Goal: Task Accomplishment & Management: Complete application form

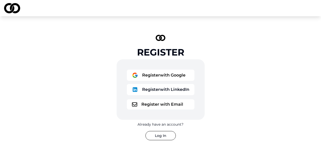
click at [155, 103] on button "Register with Email" at bounding box center [161, 104] width 68 height 10
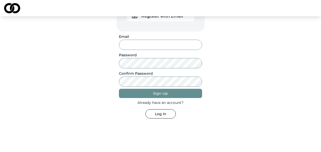
scroll to position [93, 0]
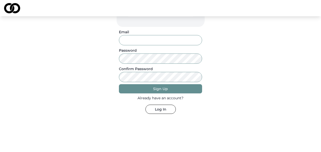
click at [155, 40] on input "Email" at bounding box center [160, 40] width 83 height 10
type input "**********"
click at [167, 90] on div "Sign Up" at bounding box center [160, 88] width 15 height 5
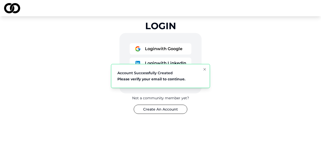
click at [206, 70] on icon "Notifications (F8)" at bounding box center [205, 69] width 4 height 4
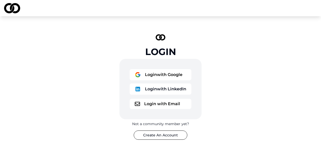
scroll to position [0, 0]
click at [153, 105] on button "Login with Email" at bounding box center [161, 104] width 62 height 10
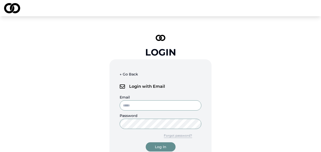
click at [153, 105] on input "Email" at bounding box center [161, 105] width 82 height 10
type input "**********"
click at [164, 146] on div "Log In" at bounding box center [160, 146] width 11 height 5
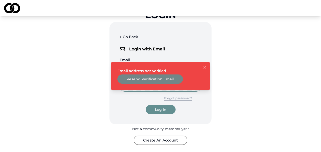
scroll to position [38, 0]
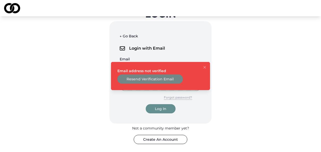
click at [206, 67] on icon "Notifications (F8)" at bounding box center [205, 67] width 4 height 4
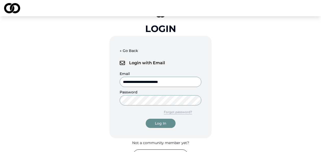
scroll to position [17, 0]
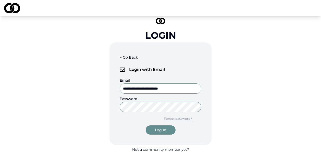
click at [158, 128] on div "Log In" at bounding box center [160, 129] width 11 height 5
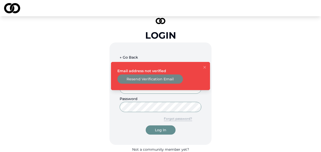
click at [141, 80] on button "Resend Verification Email" at bounding box center [150, 78] width 66 height 9
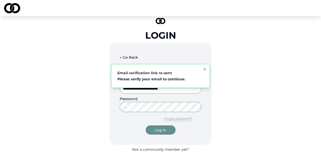
click at [205, 68] on icon "Notifications (F8)" at bounding box center [205, 69] width 4 height 4
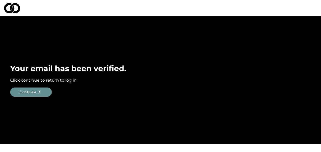
click at [39, 88] on button "Continue" at bounding box center [31, 91] width 42 height 9
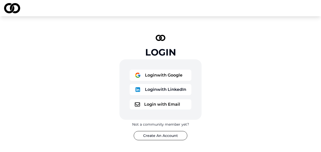
click at [162, 101] on button "Login with Email" at bounding box center [161, 104] width 62 height 10
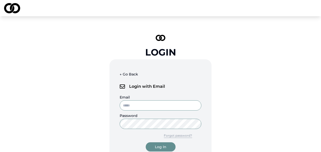
click at [149, 105] on input "Email" at bounding box center [161, 105] width 82 height 10
type input "**********"
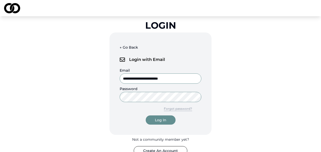
scroll to position [36, 0]
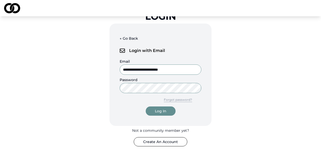
click at [161, 109] on div "Log In" at bounding box center [160, 110] width 11 height 5
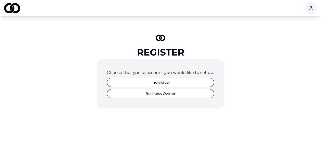
click at [154, 81] on button "Individual" at bounding box center [160, 82] width 107 height 9
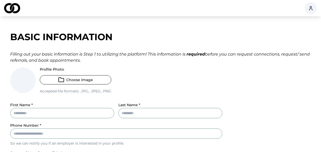
click at [77, 80] on button "Choose Image" at bounding box center [76, 79] width 72 height 9
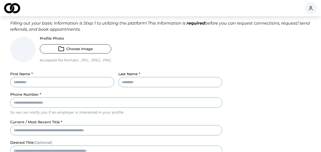
scroll to position [32, 0]
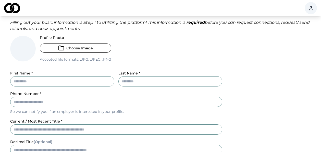
click at [59, 80] on input "First Name *" at bounding box center [62, 81] width 104 height 10
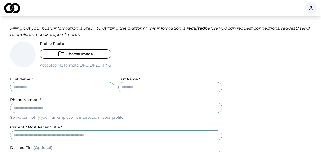
scroll to position [33, 0]
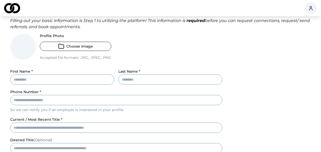
click at [60, 80] on input "First Name *" at bounding box center [62, 79] width 104 height 10
type input "*******"
type input "*********"
type input "**********"
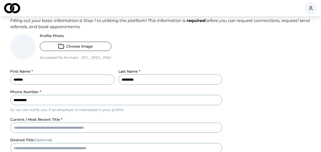
type input "**"
type input "*****"
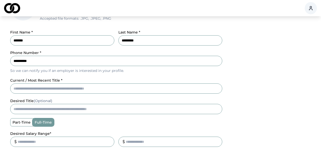
scroll to position [76, 0]
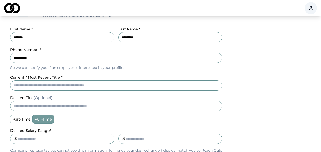
click at [91, 86] on input "current / most recent title *" at bounding box center [116, 85] width 212 height 10
type input "**********"
click at [111, 103] on input "desired title (Optional)" at bounding box center [116, 106] width 212 height 10
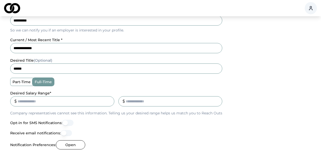
scroll to position [114, 0]
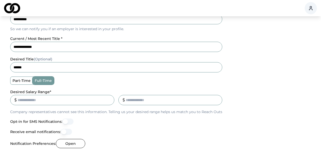
click at [53, 99] on input "Desired Salary Range *" at bounding box center [62, 100] width 104 height 10
click at [29, 69] on input "******" at bounding box center [116, 67] width 212 height 10
type input "*"
click at [25, 99] on input "Desired Salary Range *" at bounding box center [62, 100] width 104 height 10
type input "******"
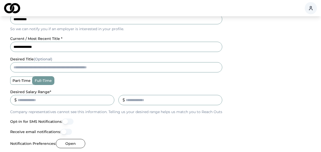
click at [142, 100] on input "_" at bounding box center [170, 100] width 104 height 10
type input "*"
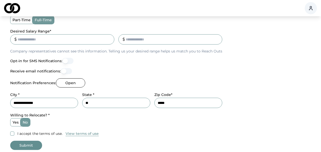
scroll to position [188, 0]
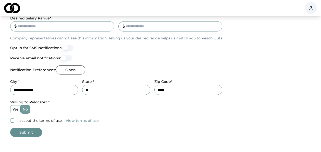
type input "******"
click at [69, 72] on button "Open" at bounding box center [70, 69] width 29 height 9
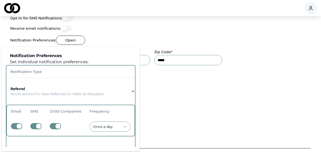
scroll to position [218, 0]
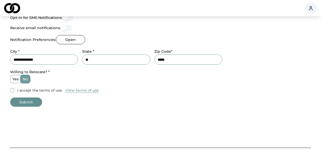
click at [14, 79] on label "yes" at bounding box center [15, 79] width 10 height 8
click at [14, 79] on button "yes" at bounding box center [12, 79] width 4 height 4
click at [11, 90] on button "I accept the terms of use." at bounding box center [12, 90] width 4 height 4
click at [20, 104] on button "Submit" at bounding box center [26, 101] width 32 height 9
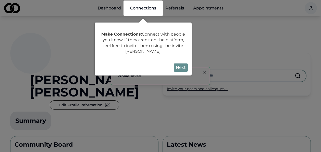
click at [182, 68] on button "Next" at bounding box center [181, 67] width 14 height 8
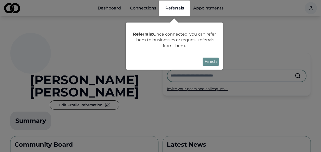
click at [211, 63] on button "Finish" at bounding box center [211, 61] width 16 height 8
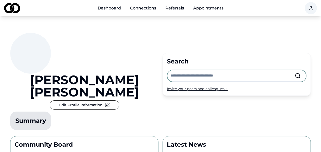
click at [111, 9] on link "Dashboard" at bounding box center [109, 8] width 31 height 10
click at [111, 7] on link "Dashboard" at bounding box center [109, 8] width 31 height 10
click at [144, 9] on link "Connections" at bounding box center [143, 8] width 34 height 10
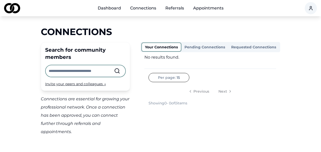
click at [176, 7] on link "Referrals" at bounding box center [174, 8] width 27 height 10
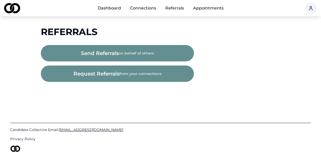
click at [213, 10] on link "Appointments" at bounding box center [208, 8] width 39 height 10
